Goal: Task Accomplishment & Management: Use online tool/utility

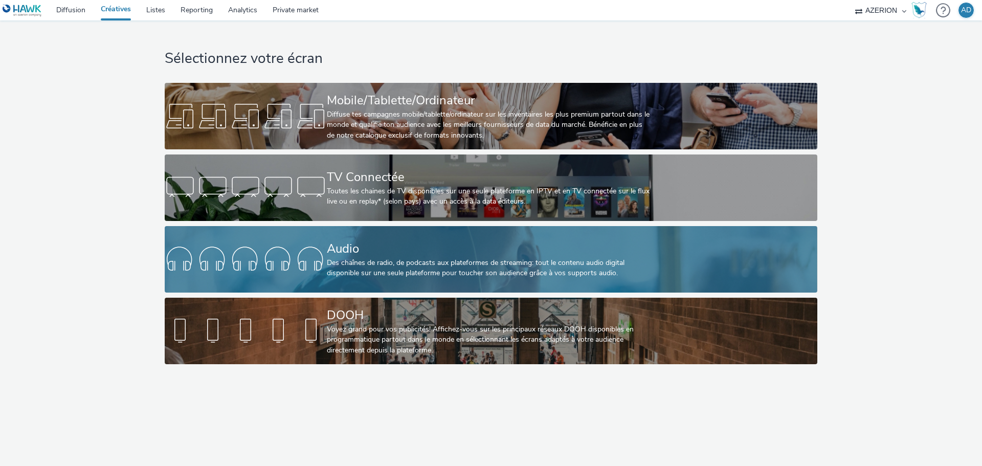
click at [395, 258] on div "Des chaînes de radio, de podcasts aux plateformes de streaming: tout le contenu…" at bounding box center [489, 268] width 324 height 21
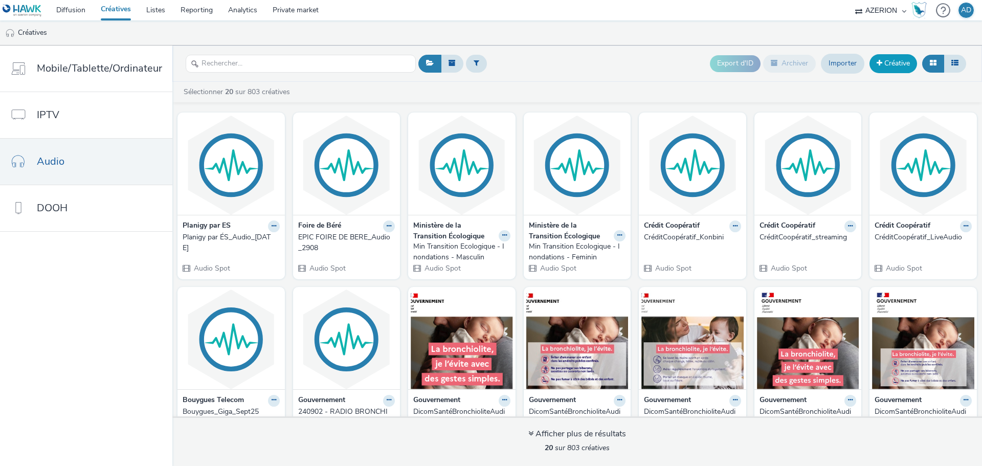
click at [884, 63] on link "Créative" at bounding box center [894, 63] width 48 height 18
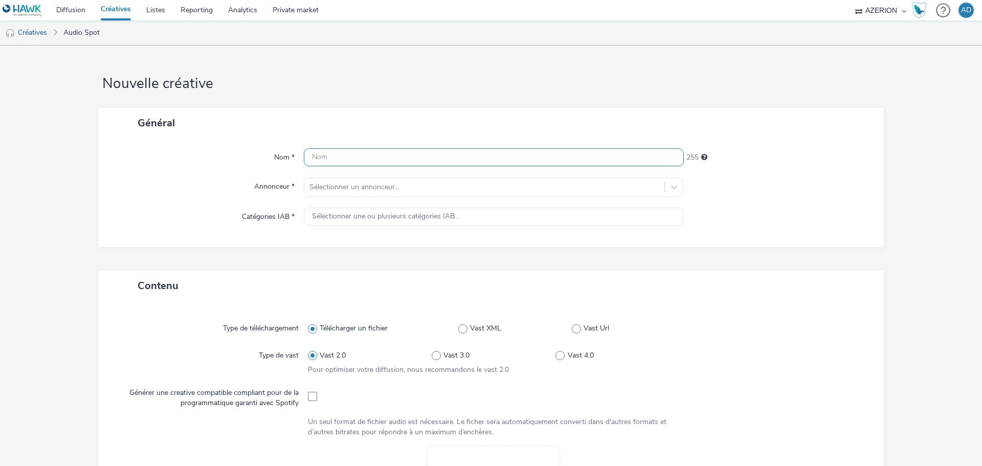
click at [335, 157] on input "text" at bounding box center [494, 157] width 380 height 18
type input "CC"
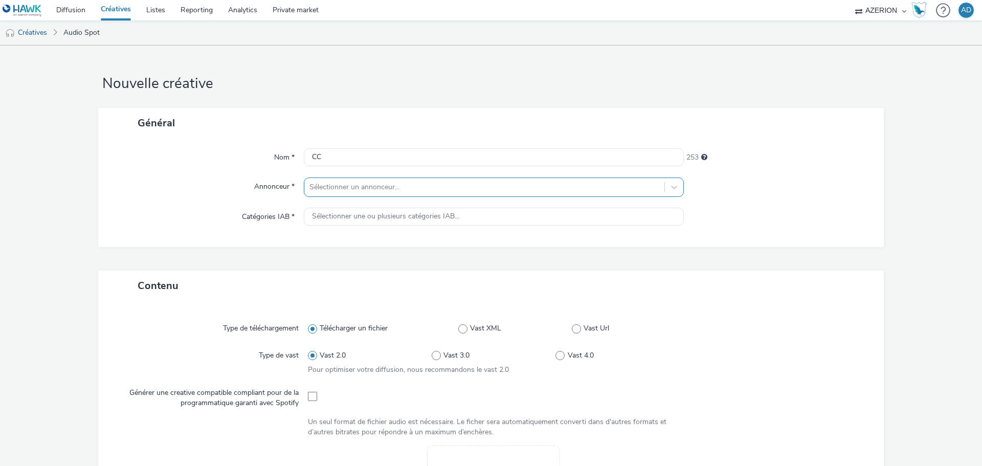
click at [348, 185] on div at bounding box center [485, 187] width 350 height 12
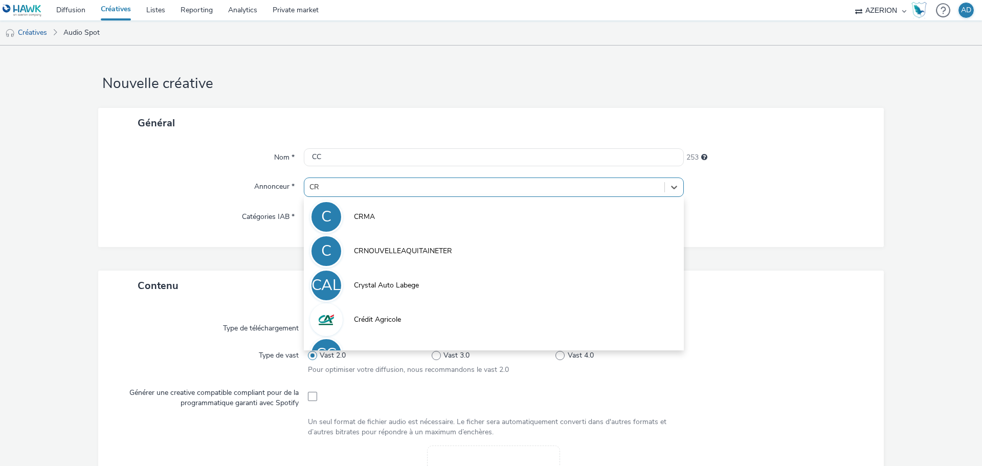
type input "C"
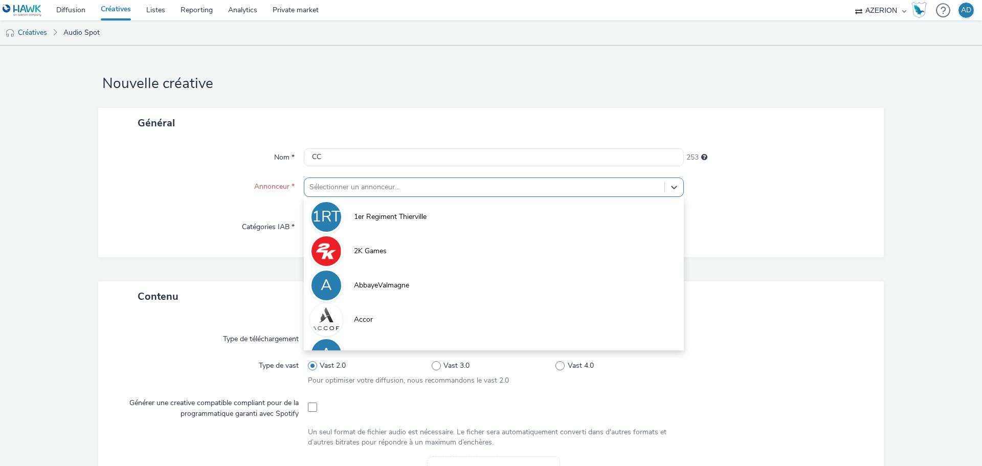
type input "C"
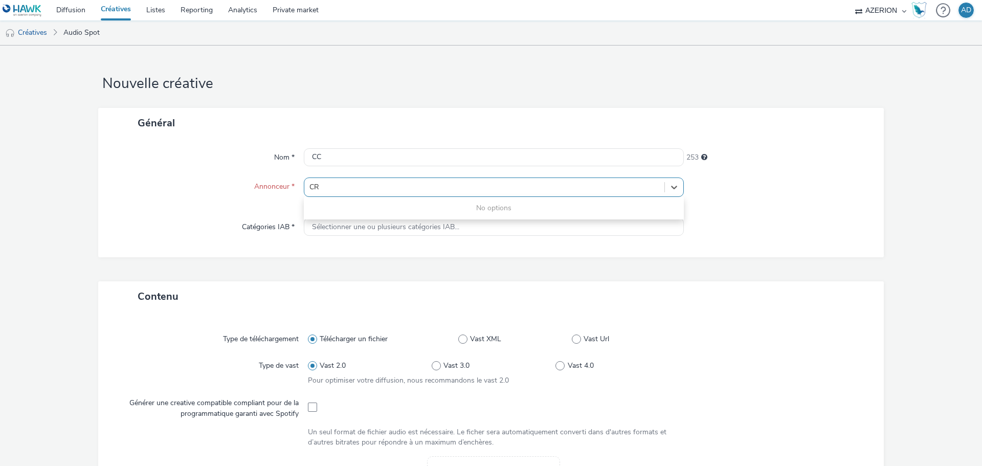
type input "C"
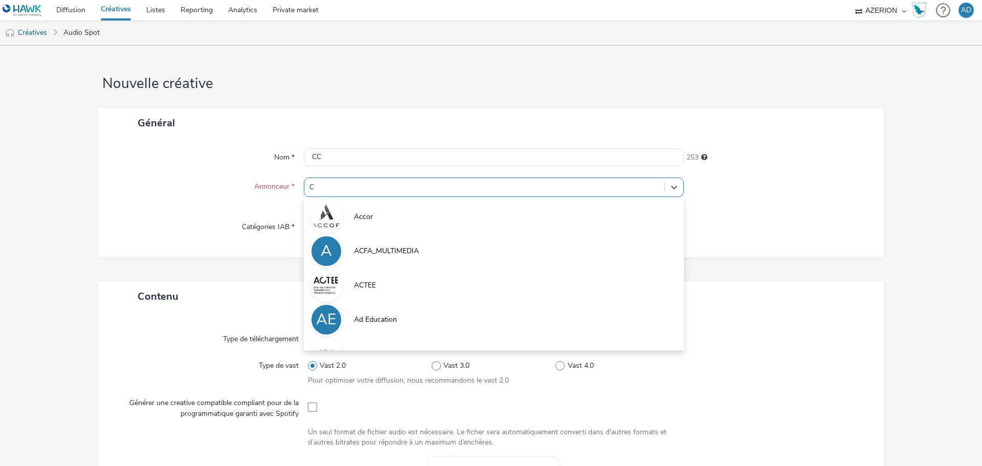
type input "CR"
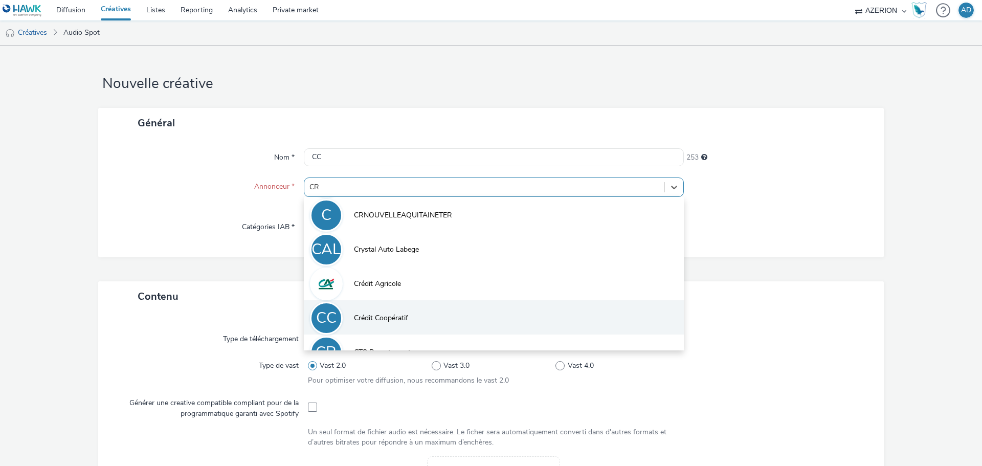
scroll to position [51, 0]
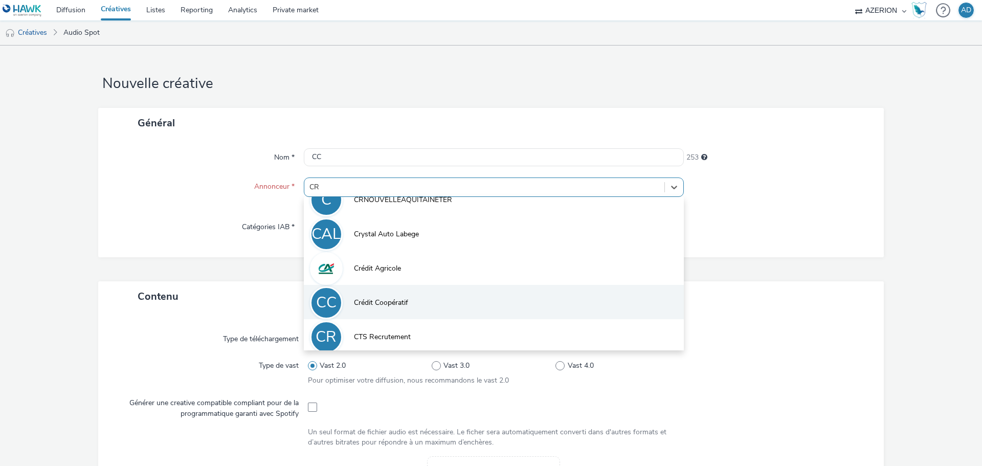
click at [431, 303] on li "CC Crédit Coopératif" at bounding box center [494, 302] width 380 height 34
type input "http://credit-cooperatif.coop"
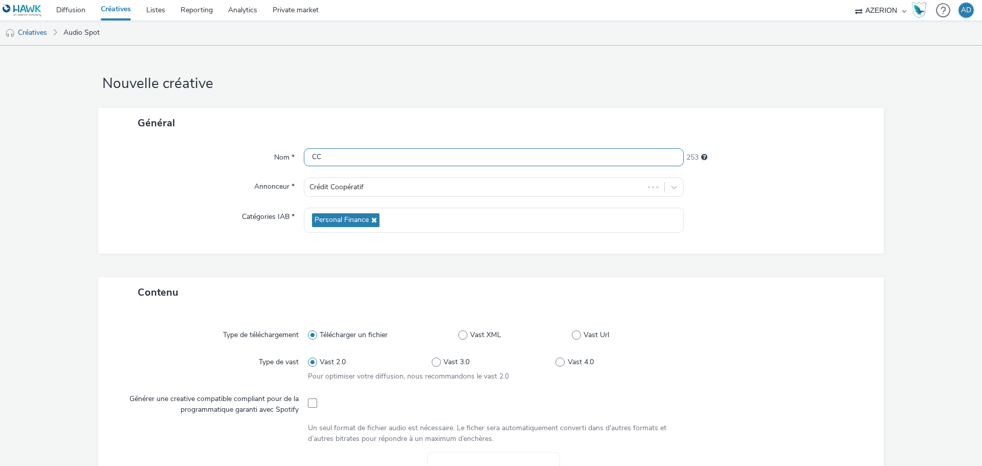
click at [341, 159] on input "CC" at bounding box center [494, 157] width 380 height 18
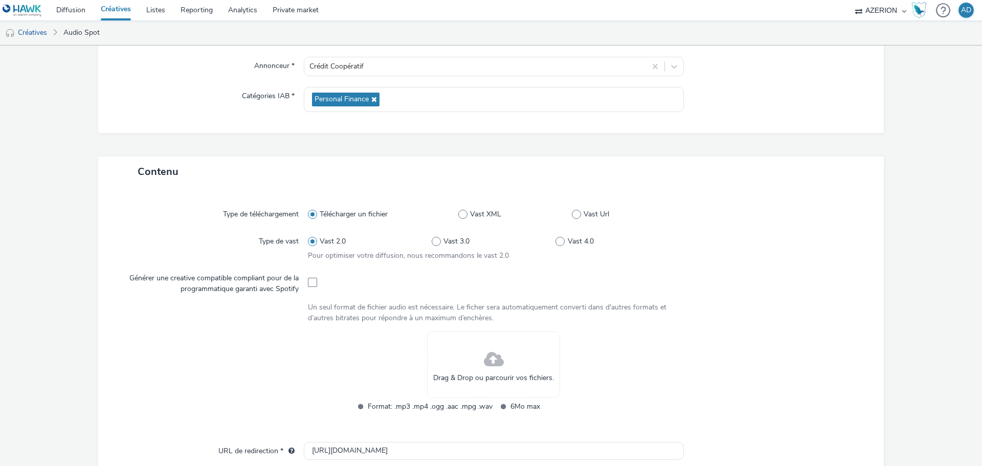
scroll to position [153, 0]
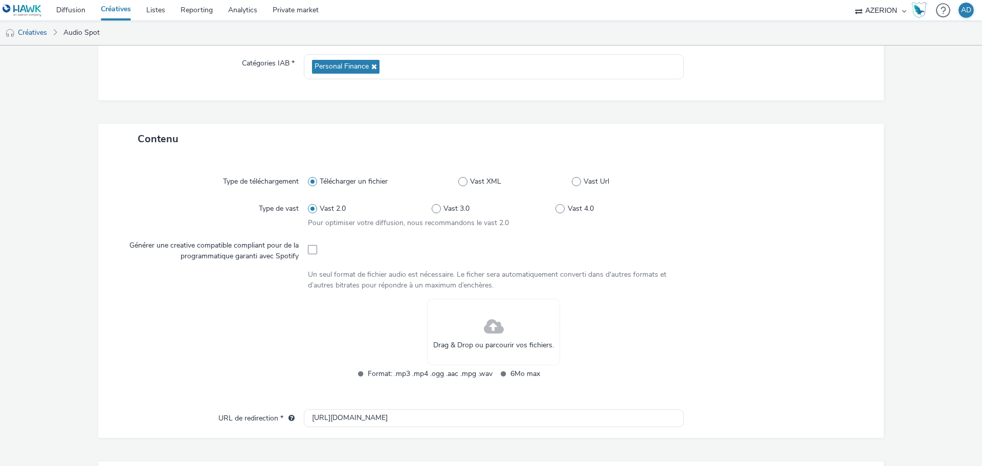
type input "CC SPOT TEST"
click at [490, 329] on span at bounding box center [494, 327] width 20 height 27
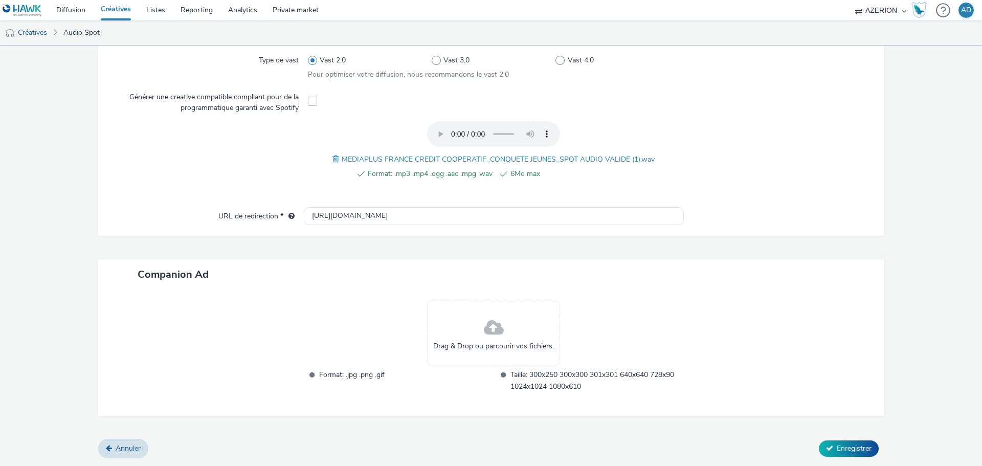
scroll to position [301, 0]
click at [848, 450] on span "Enregistrer" at bounding box center [854, 449] width 35 height 10
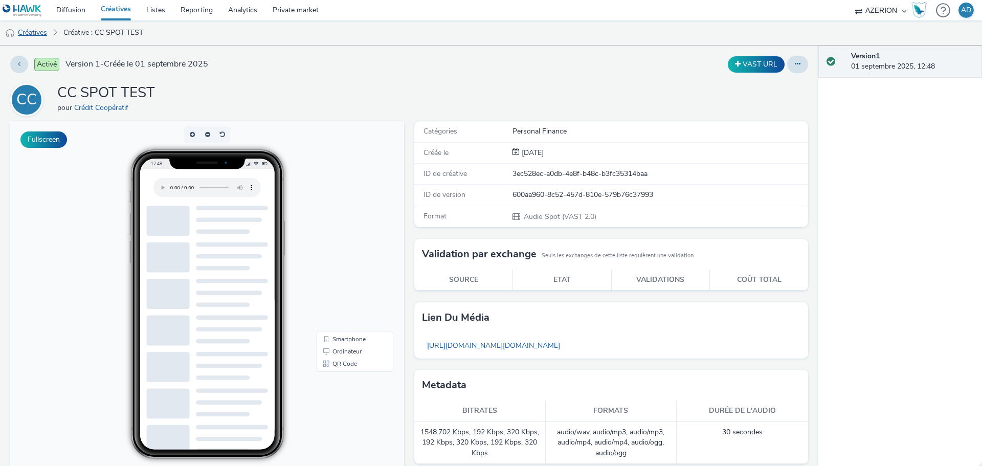
click at [41, 35] on link "Créatives" at bounding box center [26, 32] width 52 height 25
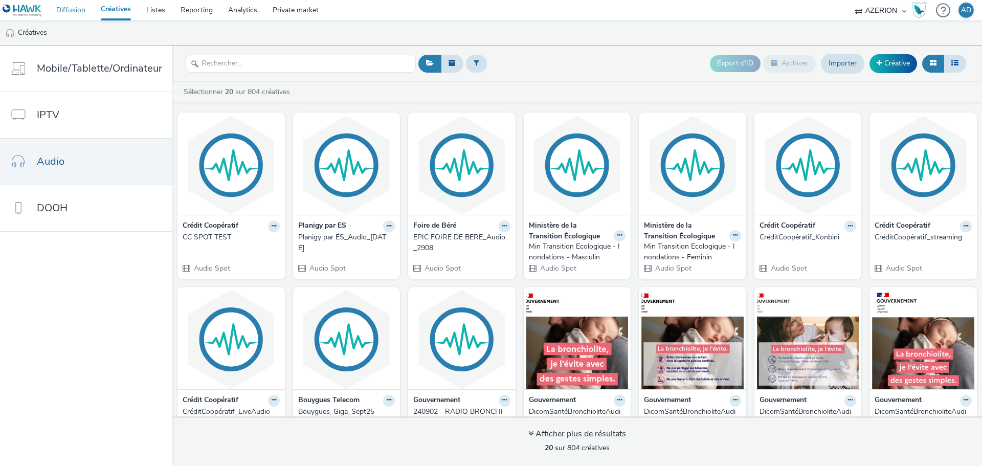
click at [63, 11] on link "Diffusion" at bounding box center [71, 10] width 45 height 20
